Goal: Task Accomplishment & Management: Complete application form

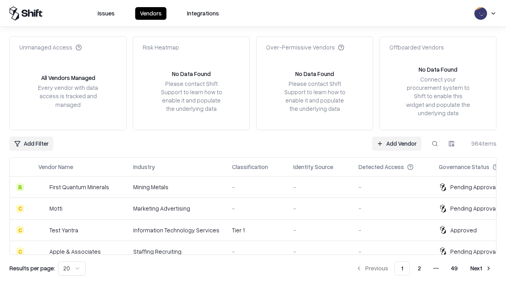
click at [396, 143] on link "Add Vendor" at bounding box center [396, 143] width 49 height 14
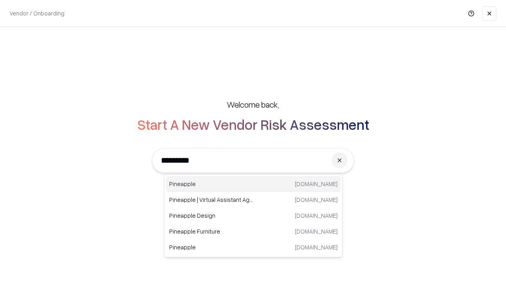
click at [253, 184] on div "Pineapple [DOMAIN_NAME]" at bounding box center [253, 184] width 175 height 16
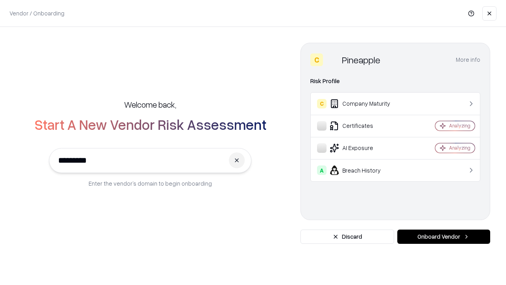
type input "*********"
click at [443, 236] on button "Onboard Vendor" at bounding box center [443, 236] width 93 height 14
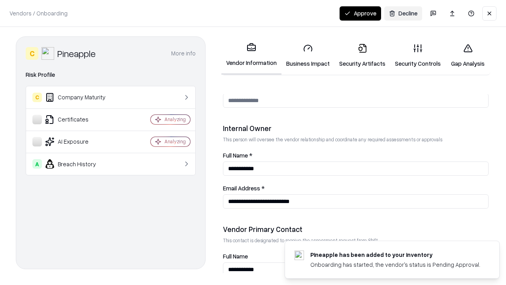
scroll to position [409, 0]
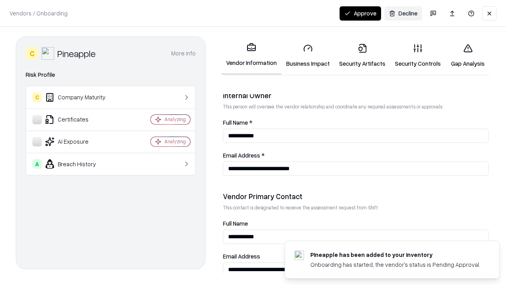
click at [308, 55] on link "Business Impact" at bounding box center [307, 55] width 53 height 37
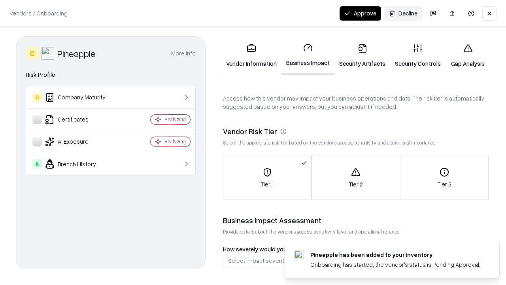
click at [362, 55] on link "Security Artifacts" at bounding box center [362, 55] width 56 height 37
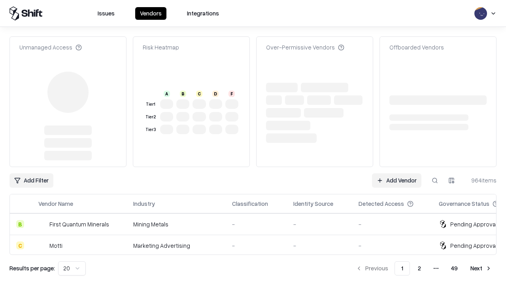
click at [396, 173] on link "Add Vendor" at bounding box center [396, 180] width 49 height 14
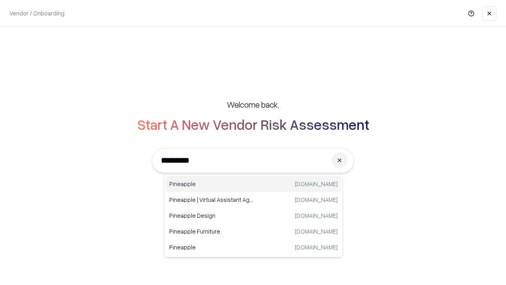
click at [253, 184] on div "Pineapple [DOMAIN_NAME]" at bounding box center [253, 184] width 175 height 16
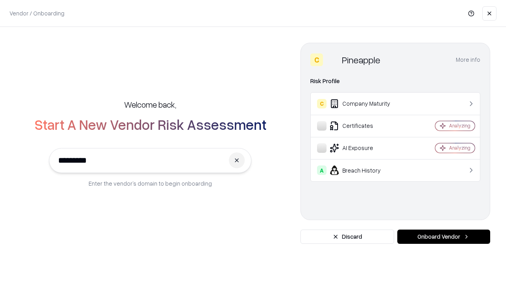
type input "*********"
click at [443, 236] on button "Onboard Vendor" at bounding box center [443, 236] width 93 height 14
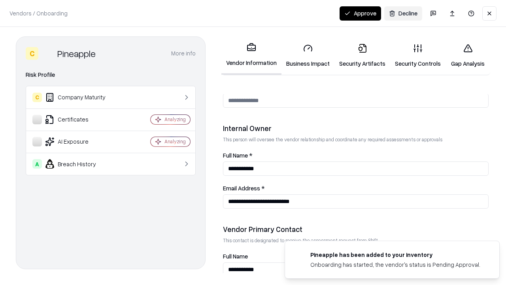
scroll to position [409, 0]
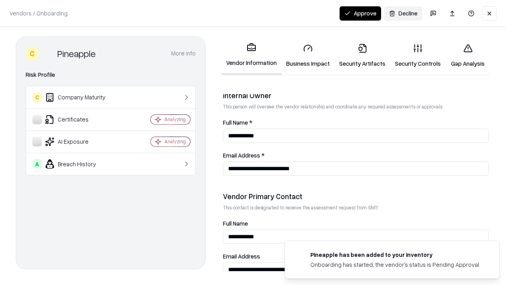
click at [360, 13] on button "Approve" at bounding box center [359, 13] width 41 height 14
